Goal: Task Accomplishment & Management: Use online tool/utility

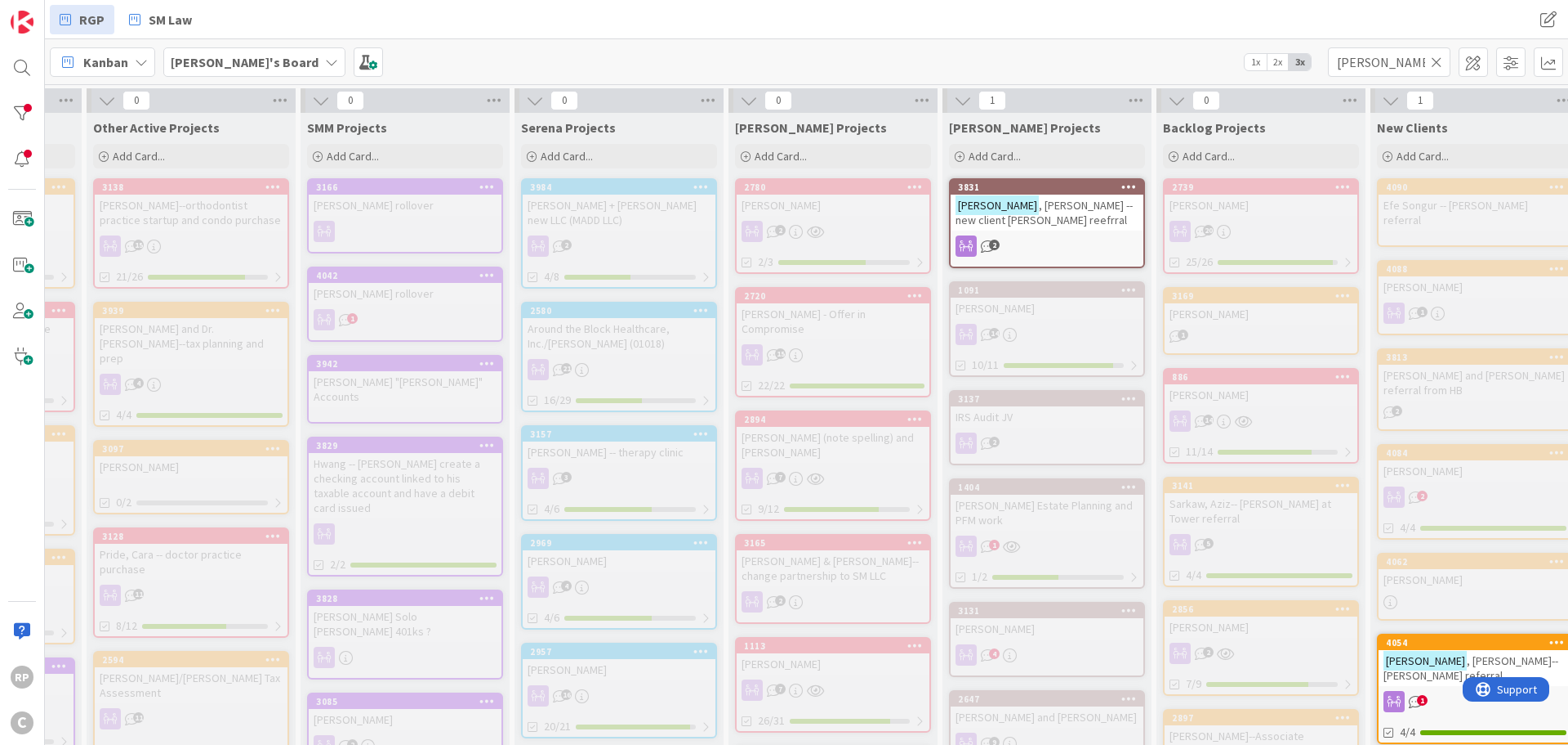
scroll to position [0, 451]
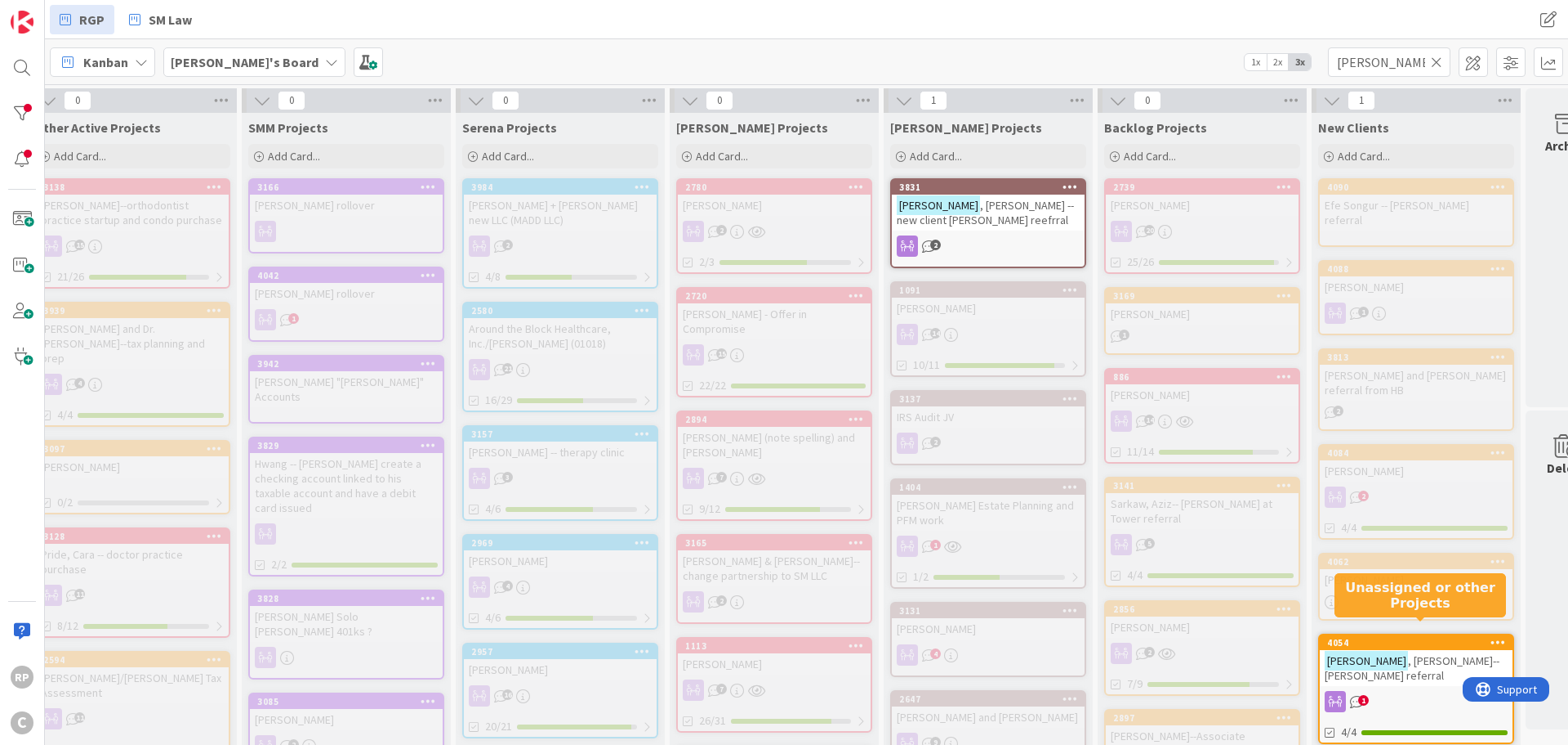
type input "[PERSON_NAME]"
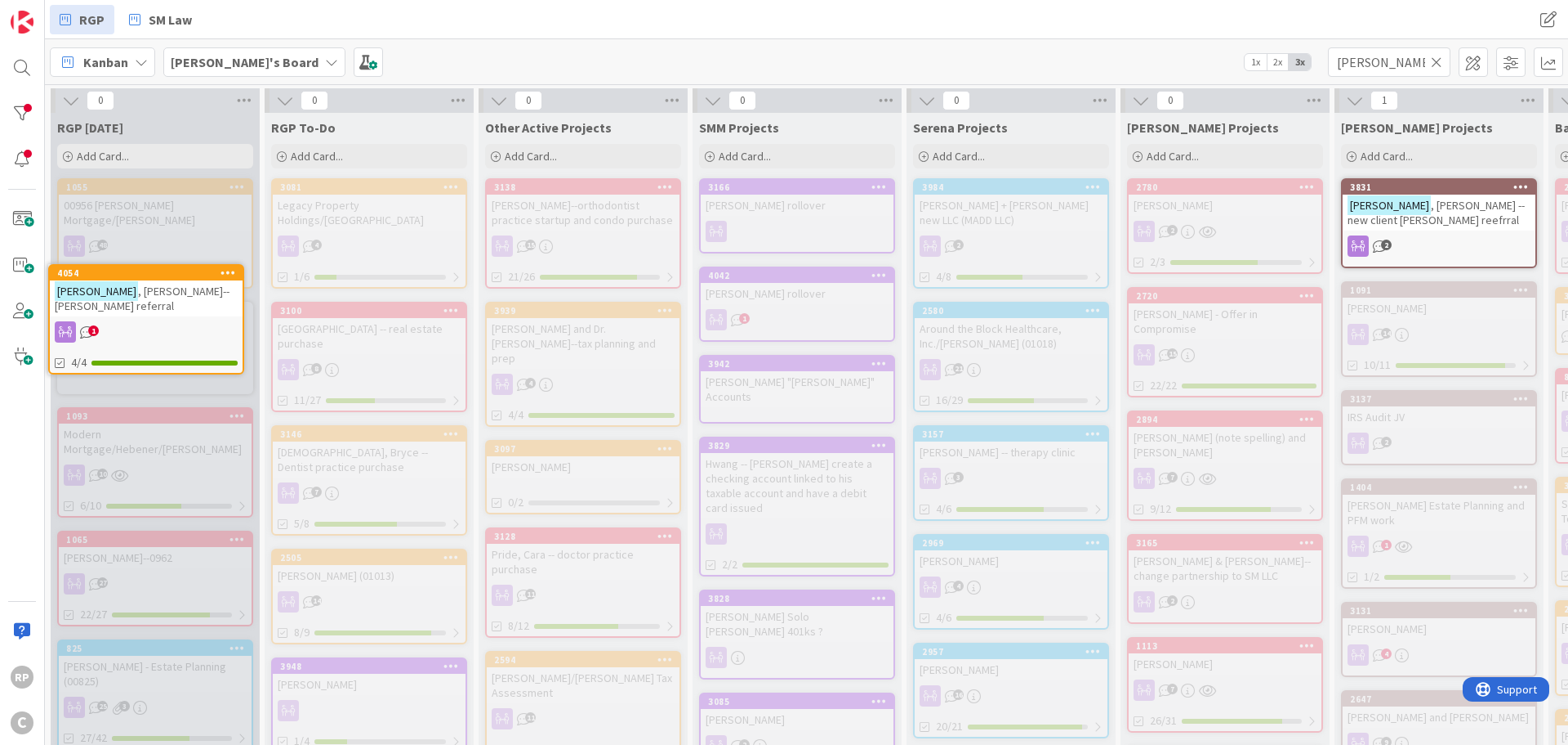
scroll to position [0, 0]
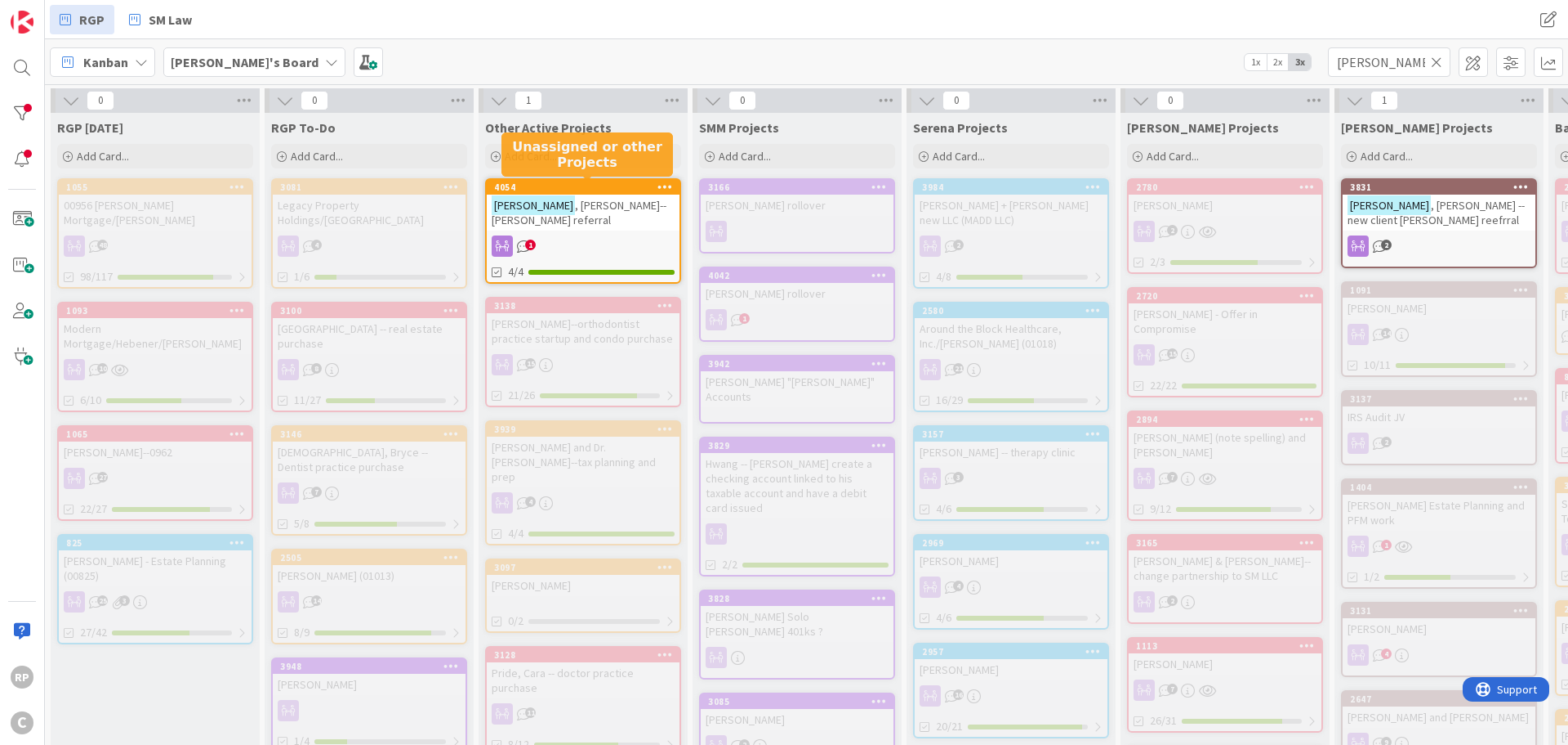
click at [562, 201] on span ", [PERSON_NAME]--[PERSON_NAME] referral" at bounding box center [579, 212] width 175 height 30
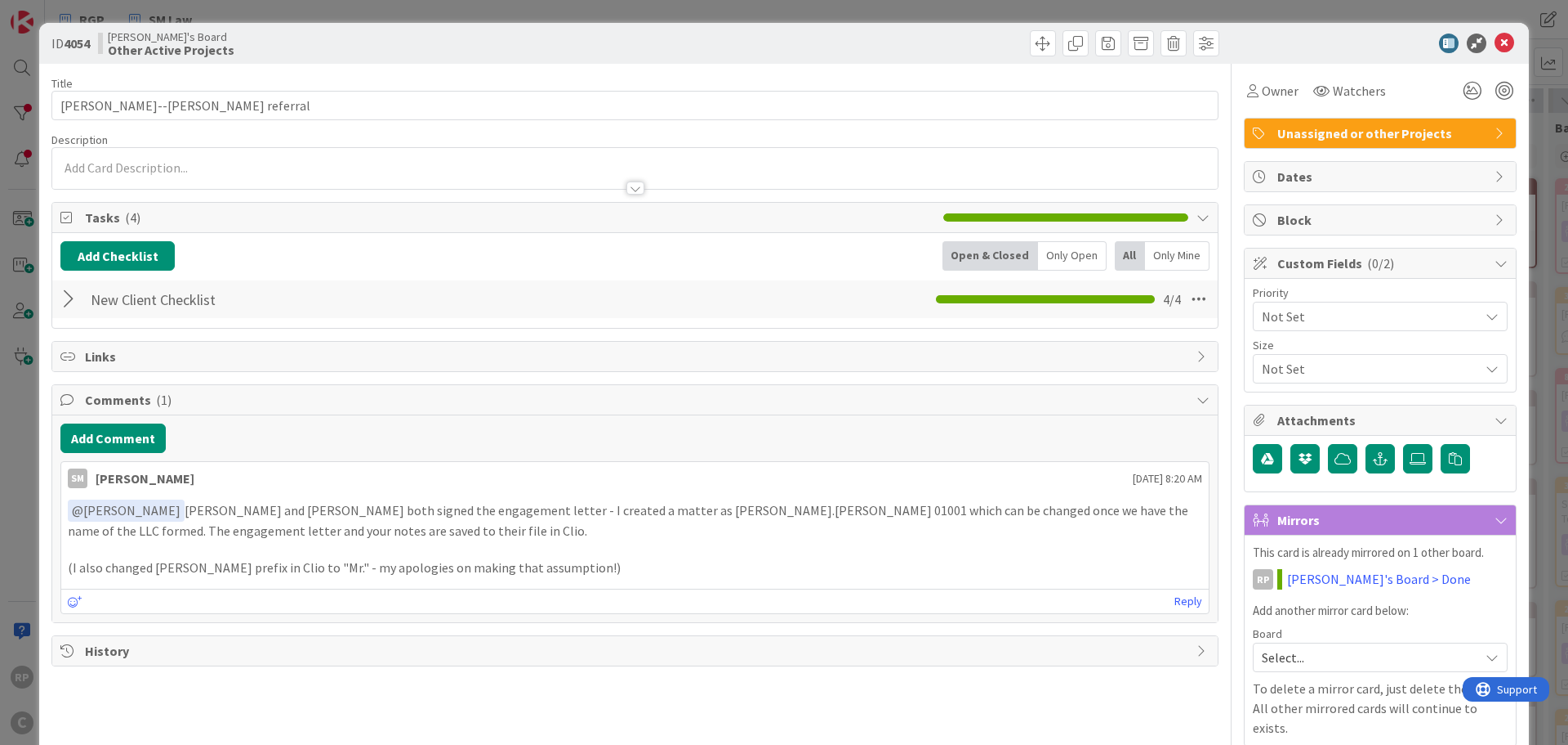
click at [118, 456] on div "Add Comment SM [PERSON_NAME] [DATE] 8:20 AM ﻿ @ [PERSON_NAME] ﻿ [PERSON_NAME] a…" at bounding box center [635, 519] width 1166 height 207
click at [113, 444] on button "Add Comment" at bounding box center [112, 438] width 106 height 30
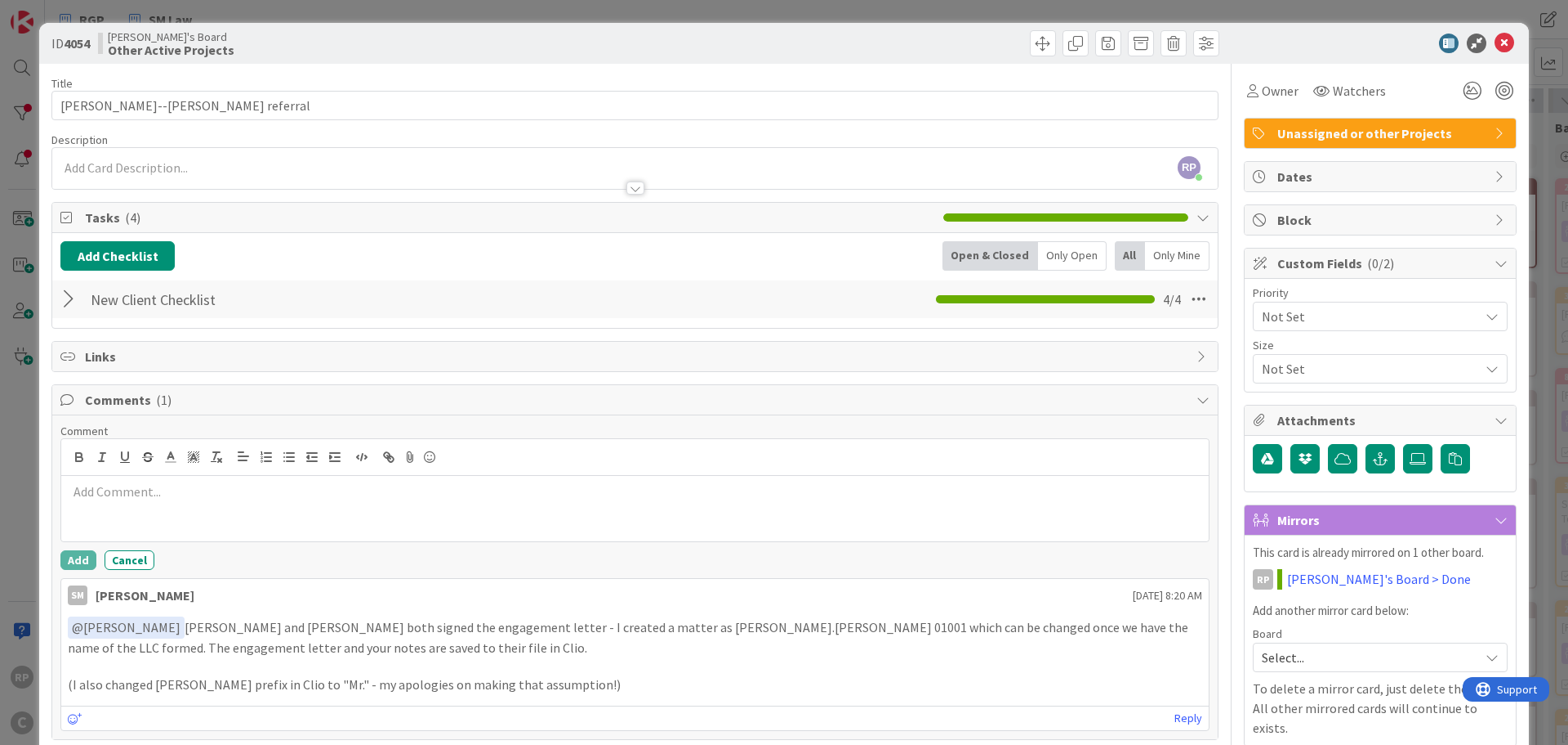
click at [131, 519] on div at bounding box center [635, 508] width 1148 height 65
click at [89, 558] on button "Add" at bounding box center [78, 559] width 36 height 20
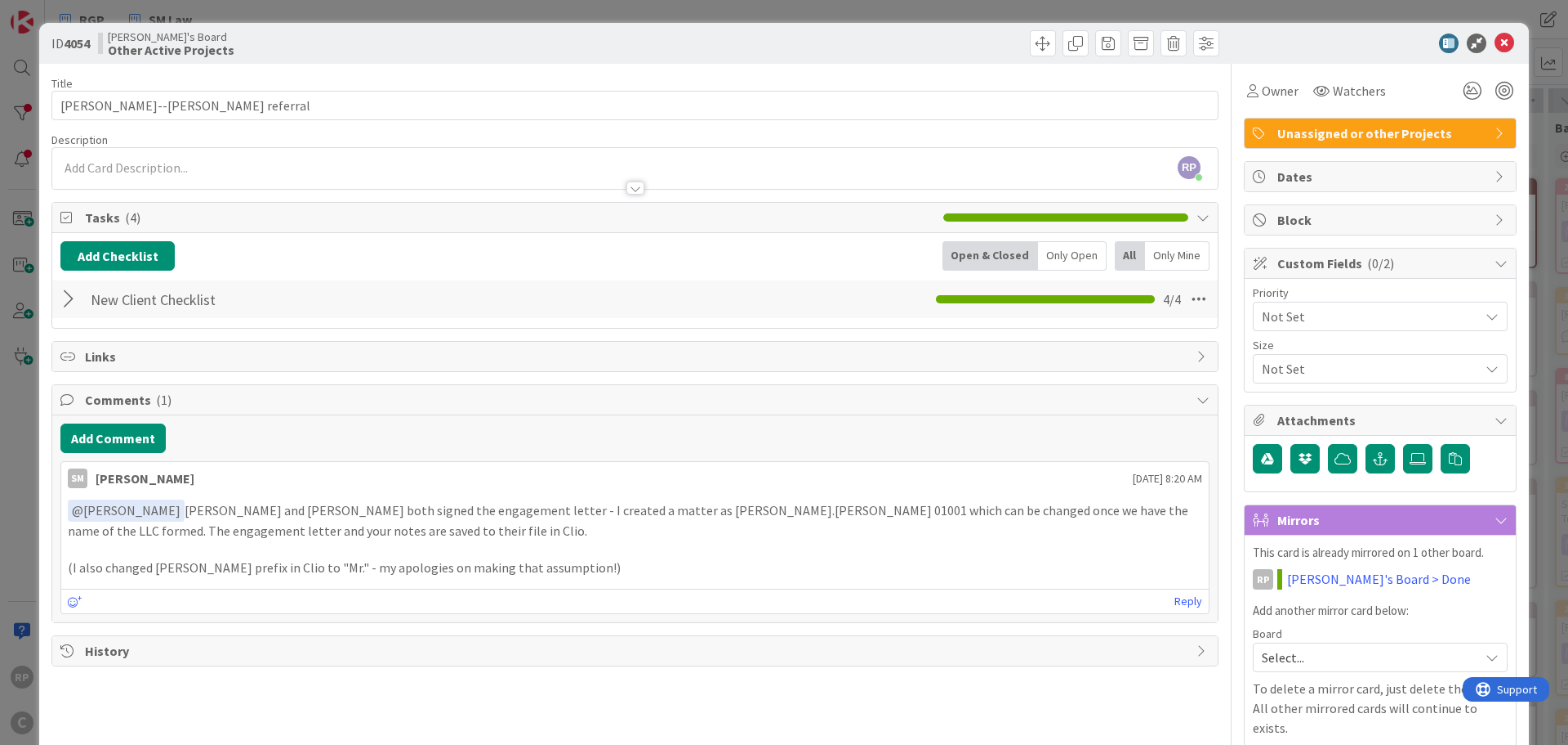
click at [119, 247] on div "Tasks ( 4 ) Add Checklist Open & Closed Only Open All Only Mine New Client Chec…" at bounding box center [635, 265] width 1168 height 126
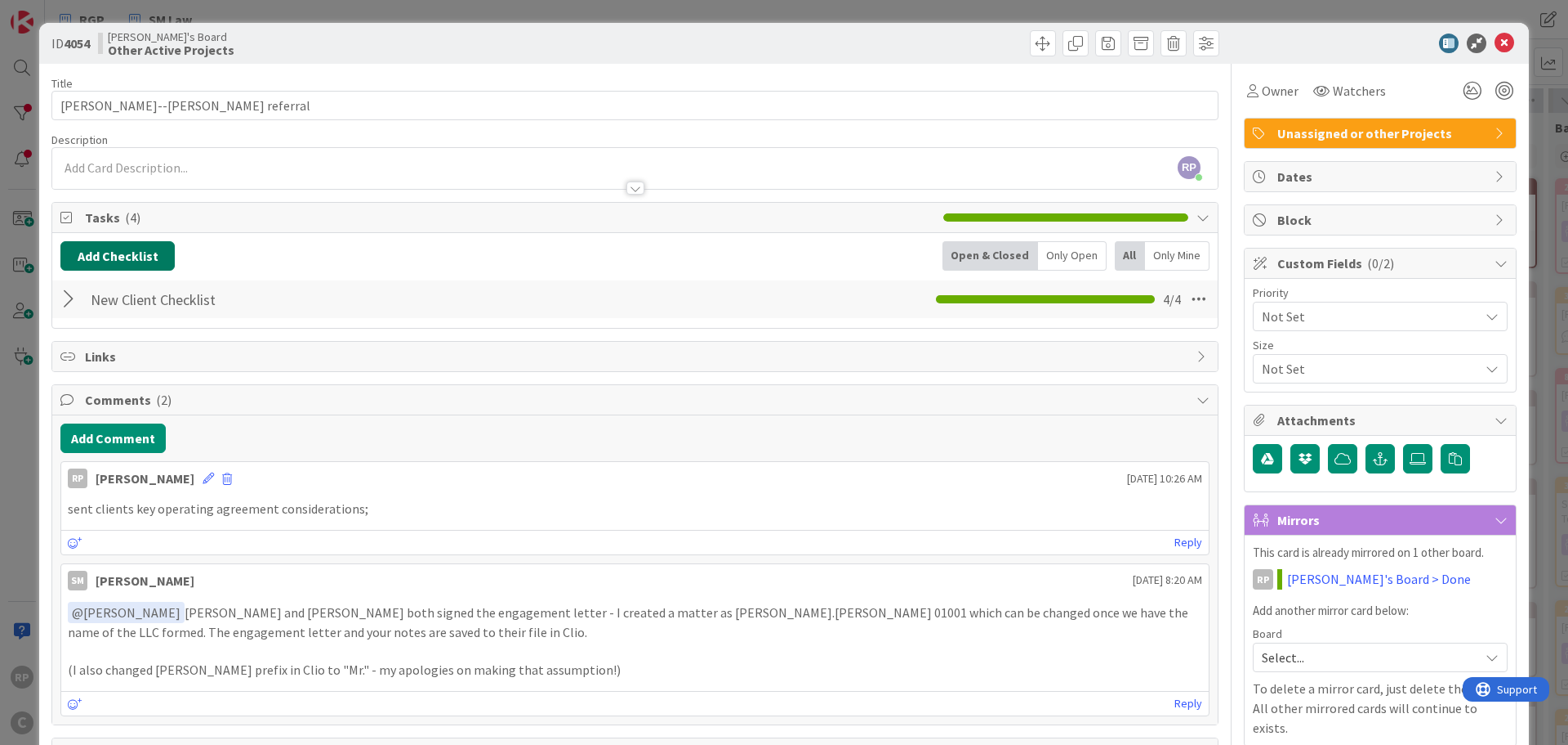
click at [118, 256] on button "Add Checklist" at bounding box center [117, 256] width 114 height 30
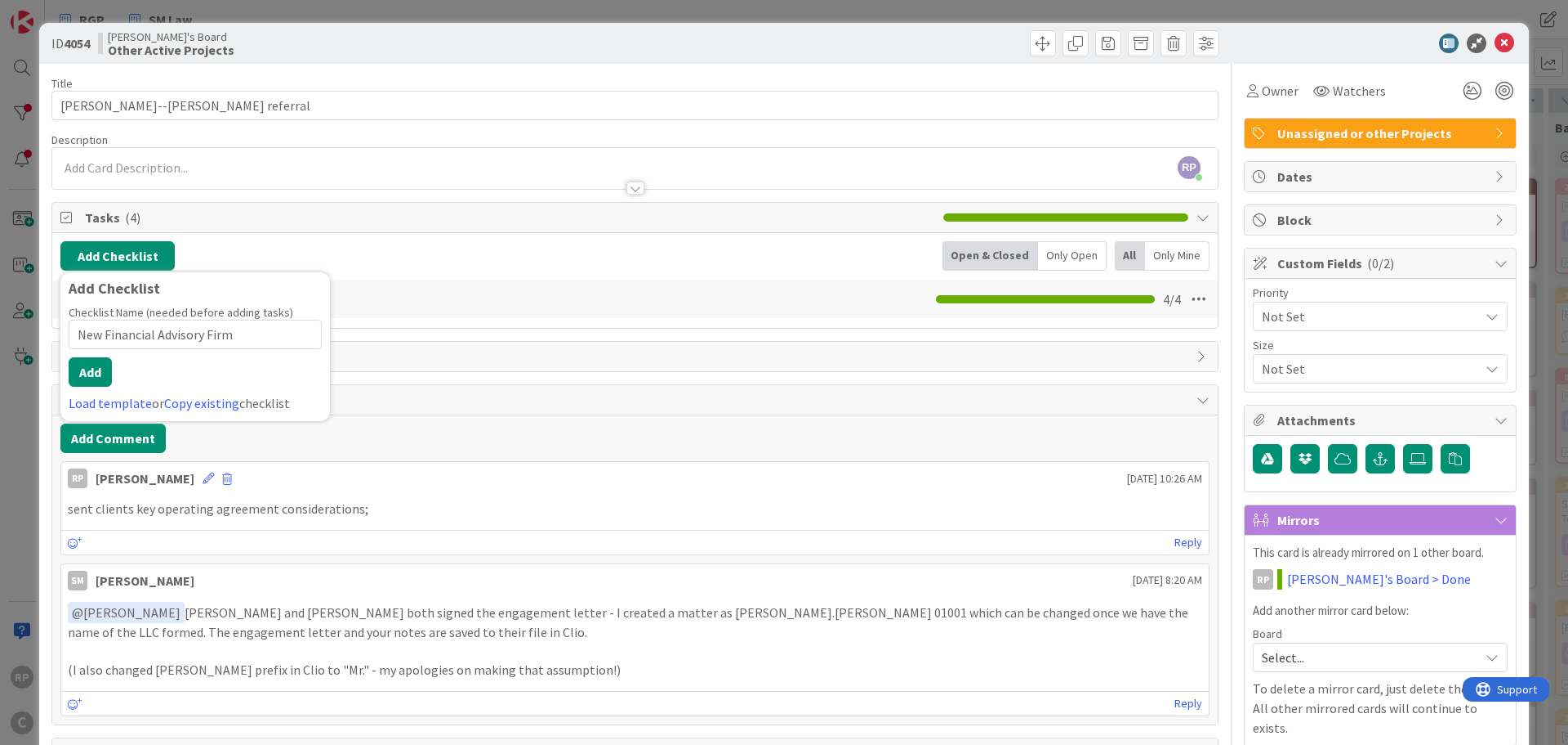
type input "New Financial Advisory Firm"
click at [78, 385] on button "Add" at bounding box center [91, 372] width 43 height 30
click at [92, 374] on div "Title 37 / 128 [PERSON_NAME]--[PERSON_NAME] referral Description RP [PERSON_NAM…" at bounding box center [635, 427] width 1168 height 726
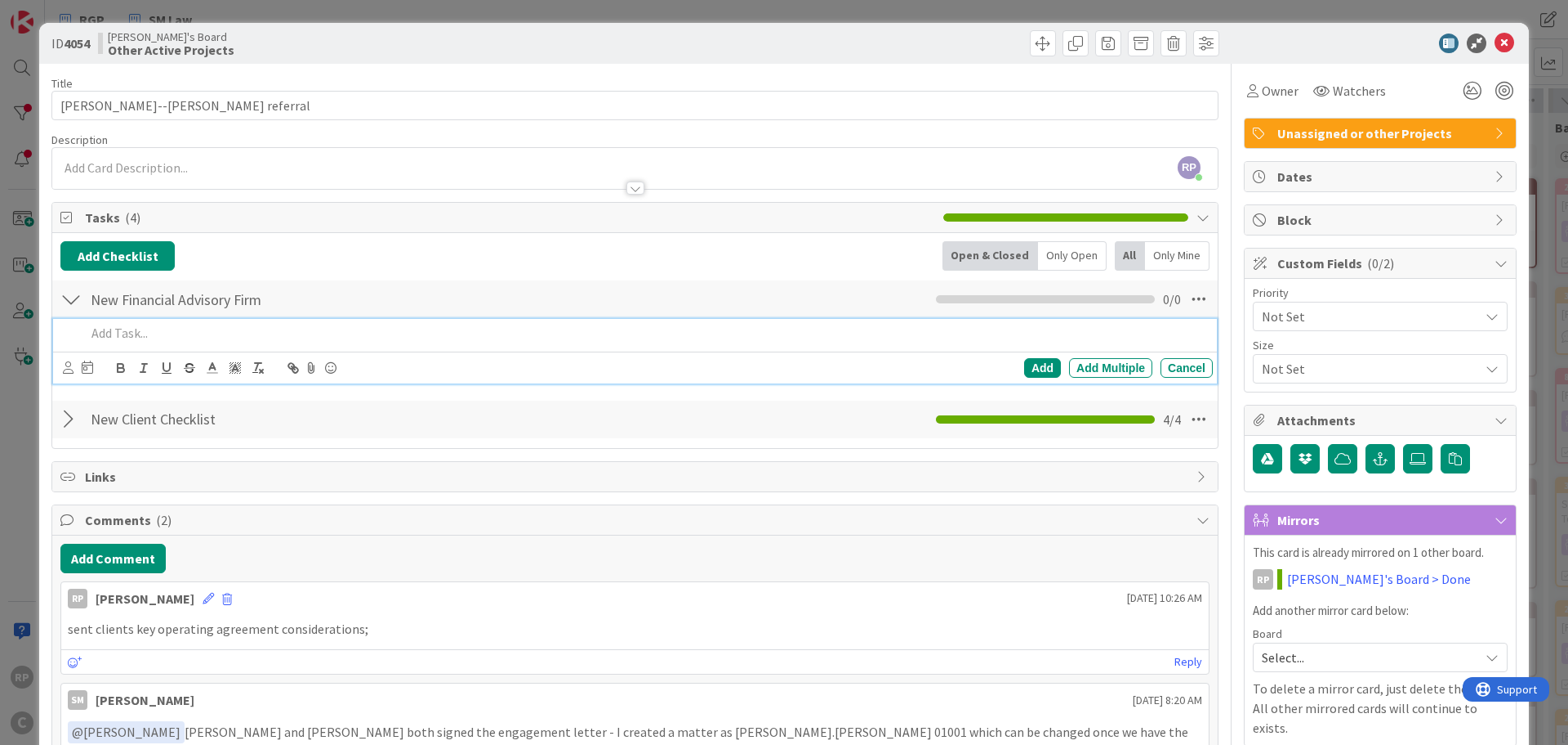
click at [126, 329] on p at bounding box center [646, 333] width 1120 height 19
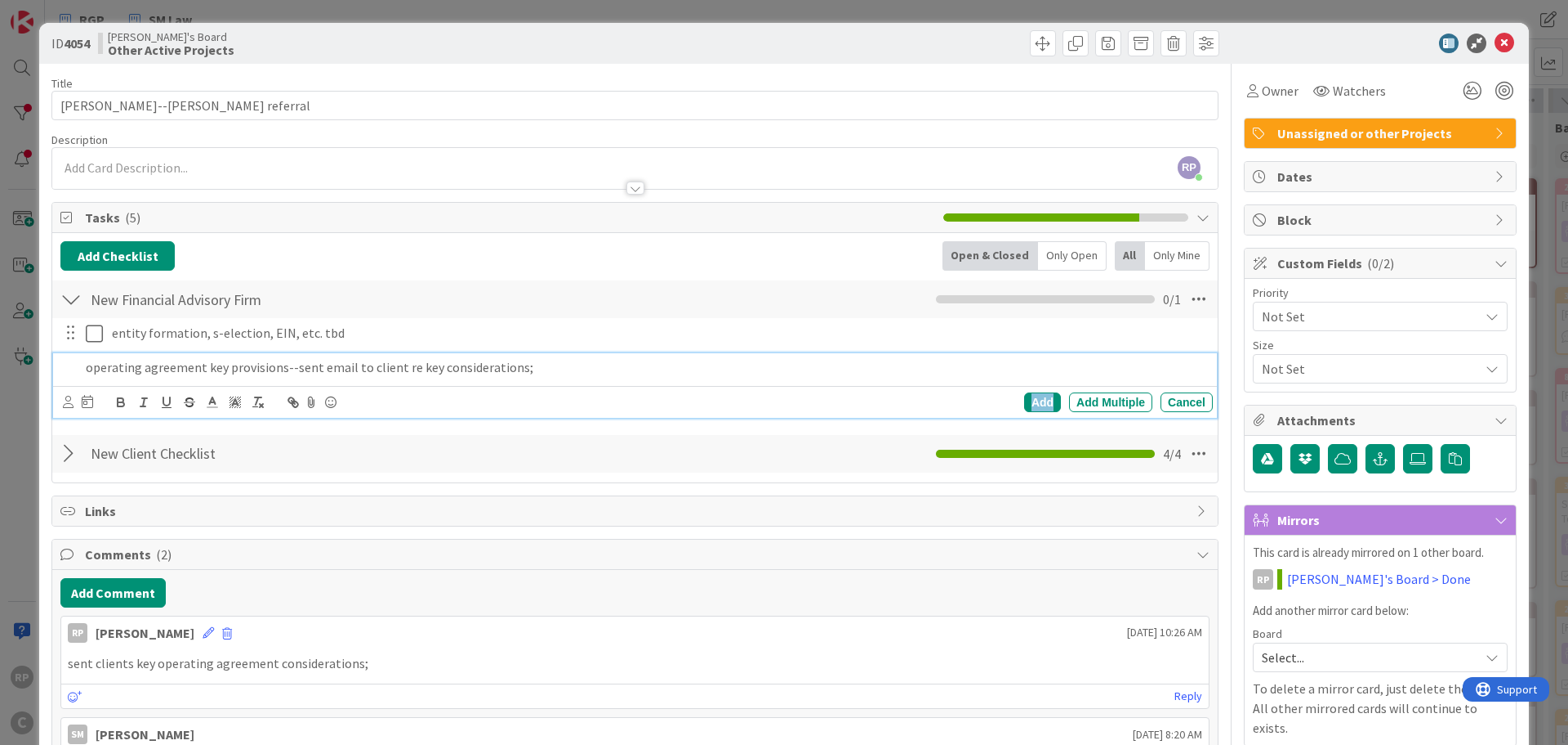
click at [1041, 399] on div "Add" at bounding box center [1042, 403] width 36 height 20
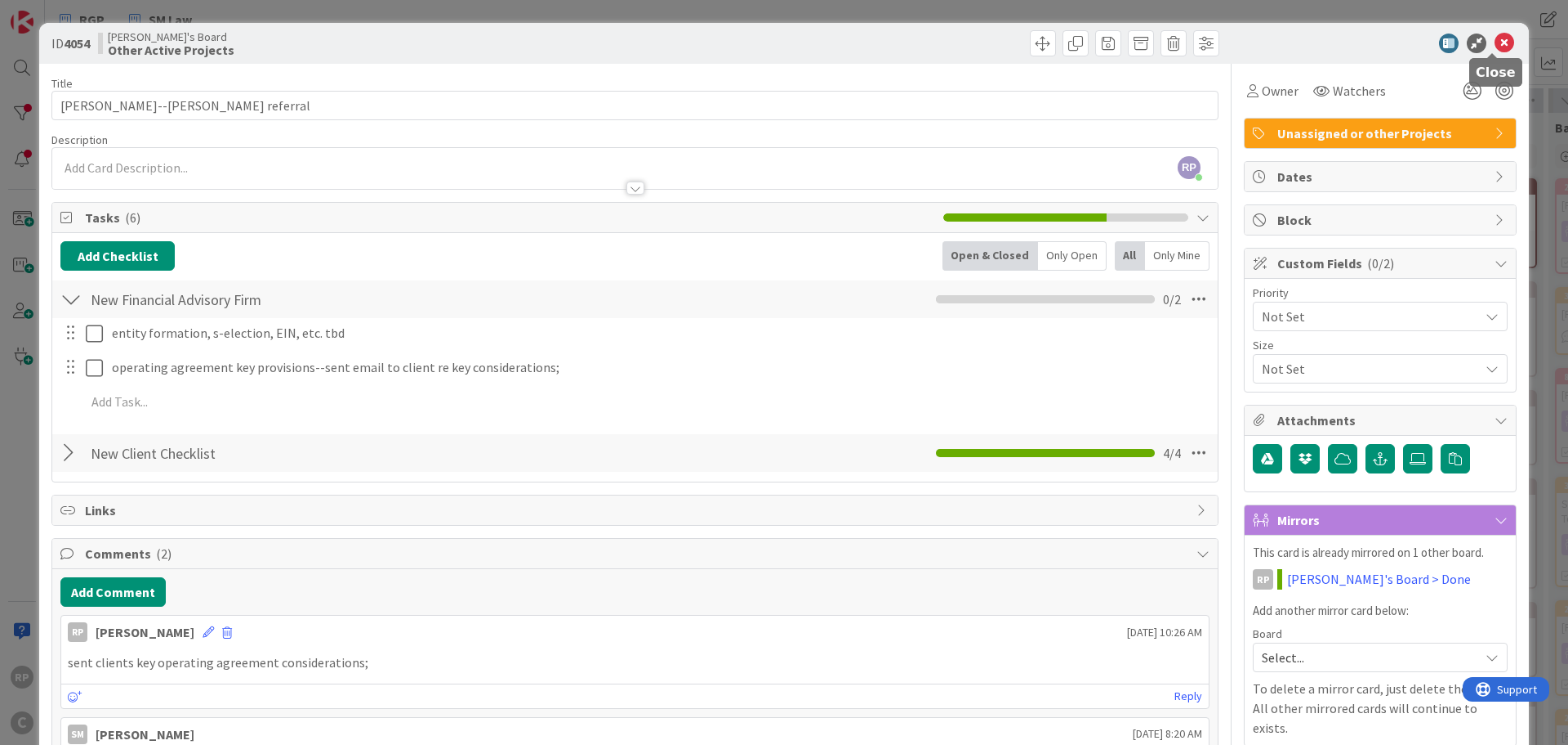
click at [1501, 40] on icon at bounding box center [1505, 43] width 20 height 20
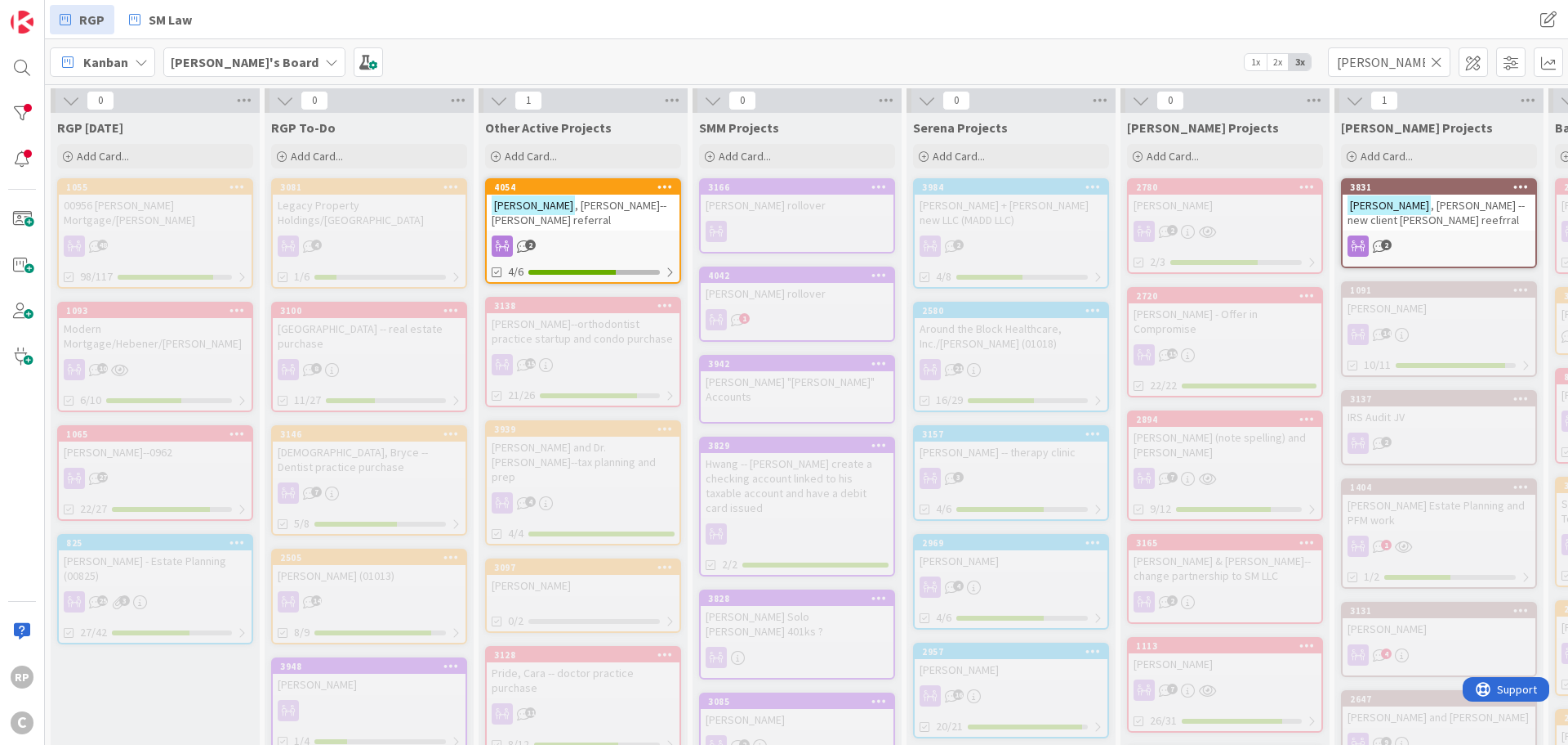
click at [1431, 62] on icon at bounding box center [1437, 61] width 12 height 15
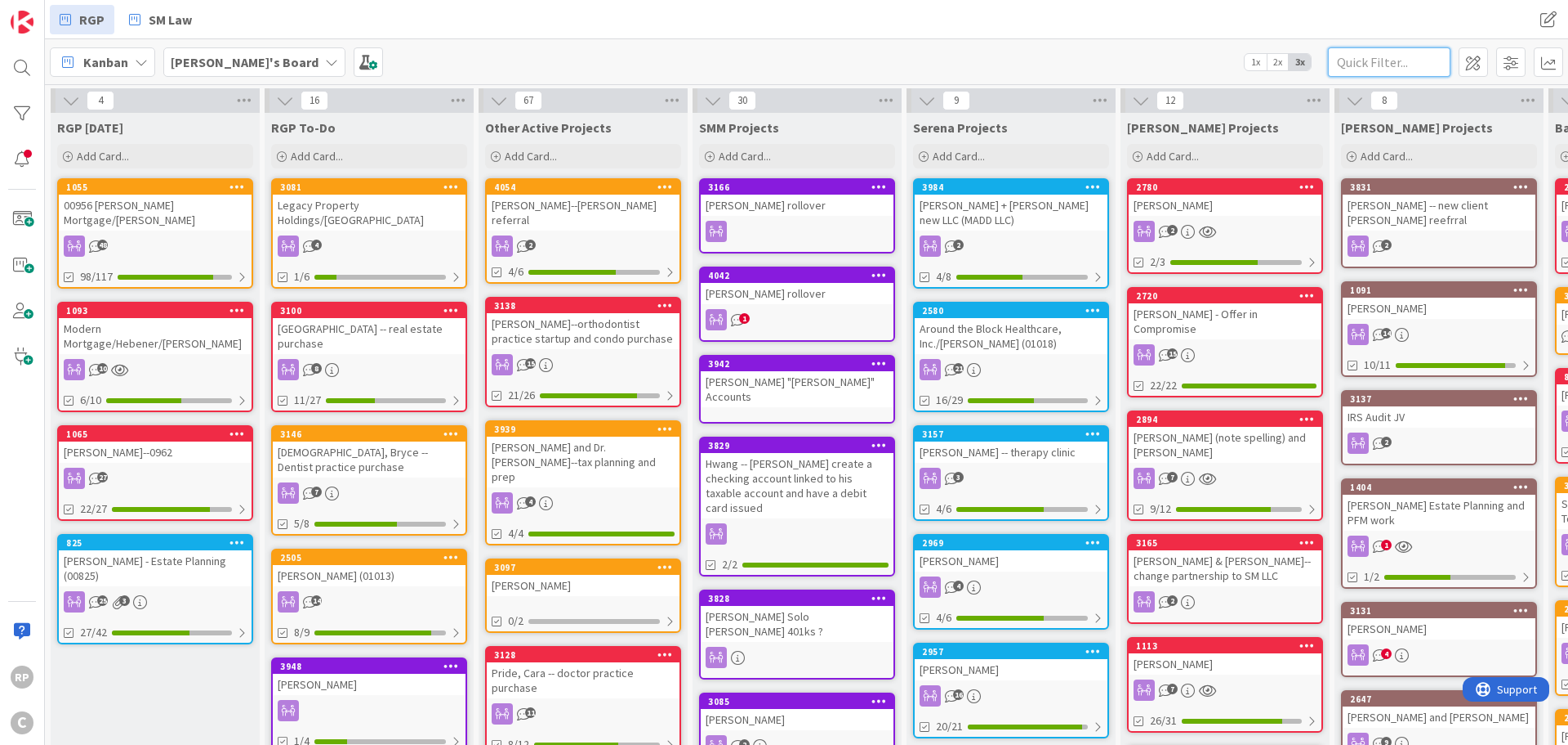
click at [1373, 65] on input "text" at bounding box center [1390, 62] width 122 height 30
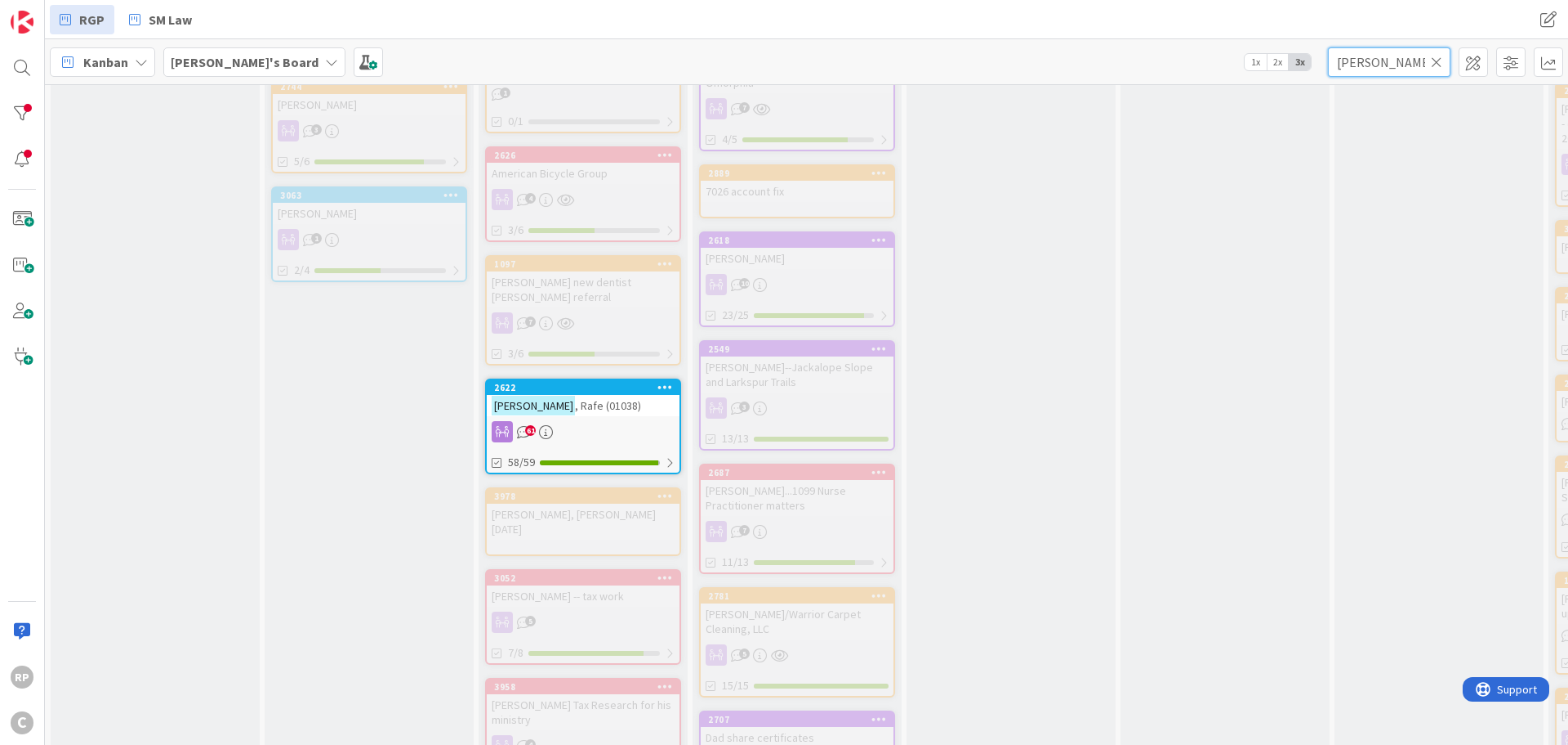
scroll to position [1471, 0]
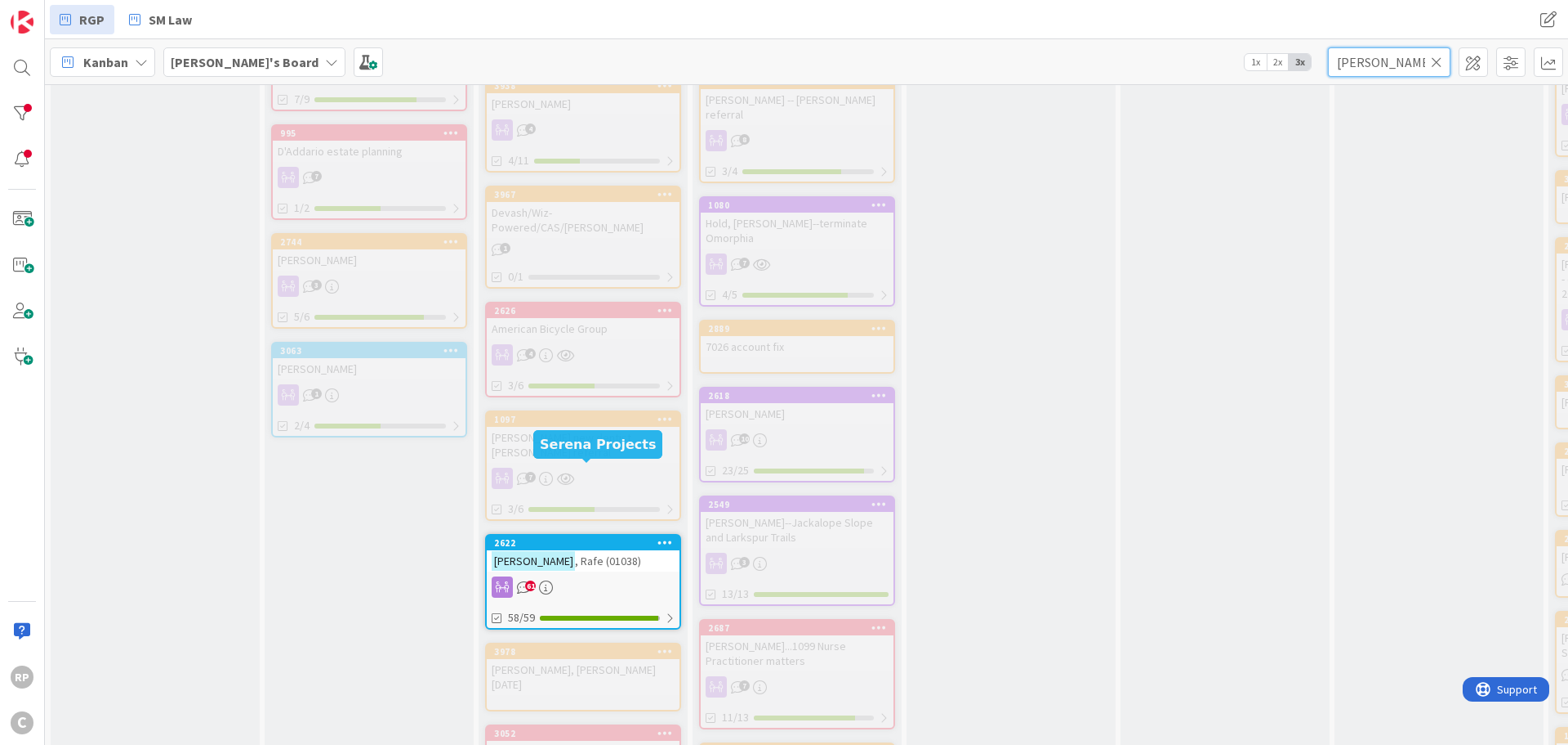
type input "[PERSON_NAME]"
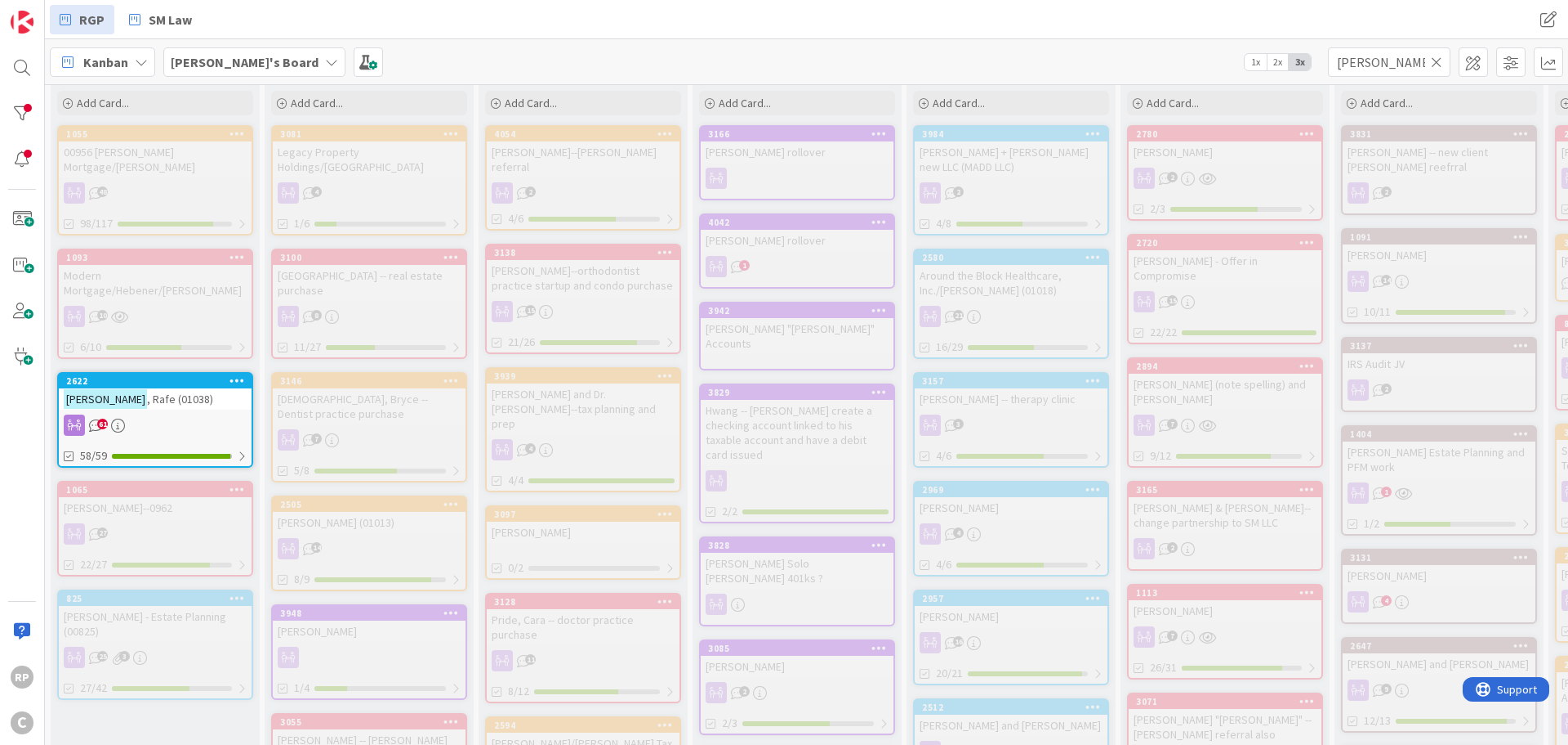
scroll to position [0, 0]
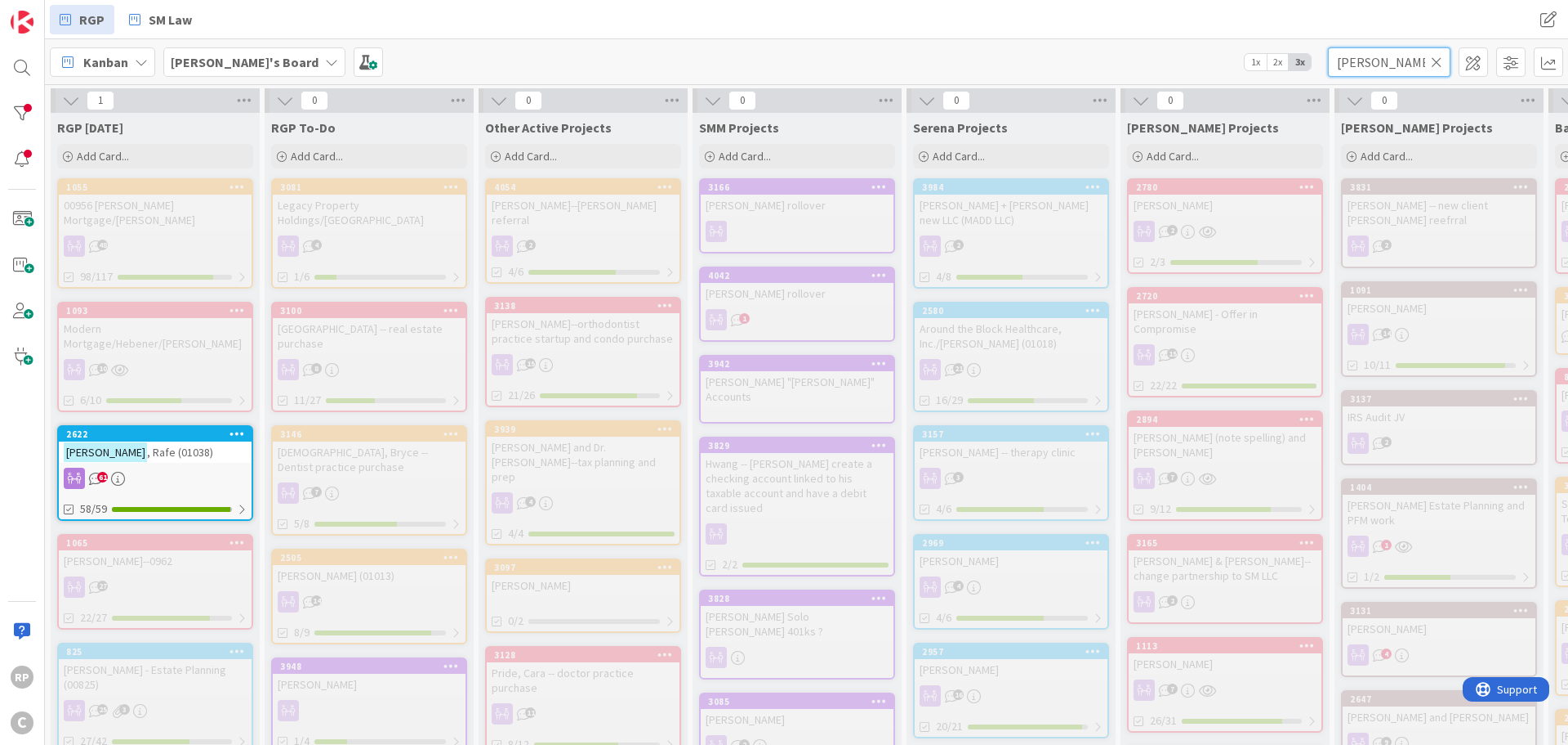
click at [1427, 60] on input "[PERSON_NAME]" at bounding box center [1390, 62] width 122 height 30
click at [1441, 72] on input "[PERSON_NAME]" at bounding box center [1390, 62] width 122 height 30
click at [1437, 67] on icon at bounding box center [1437, 61] width 12 height 15
